Goal: Browse casually: Explore the website without a specific task or goal

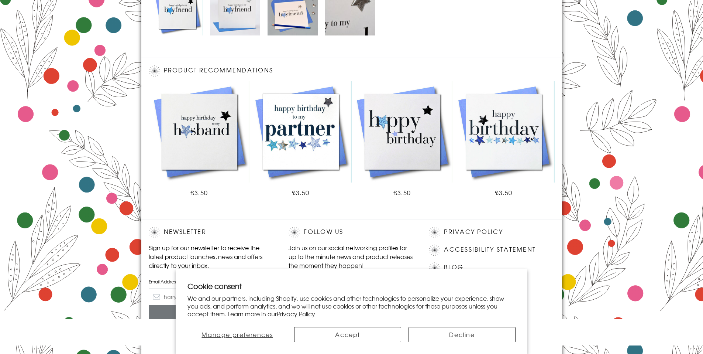
scroll to position [408, 0]
